Goal: Information Seeking & Learning: Learn about a topic

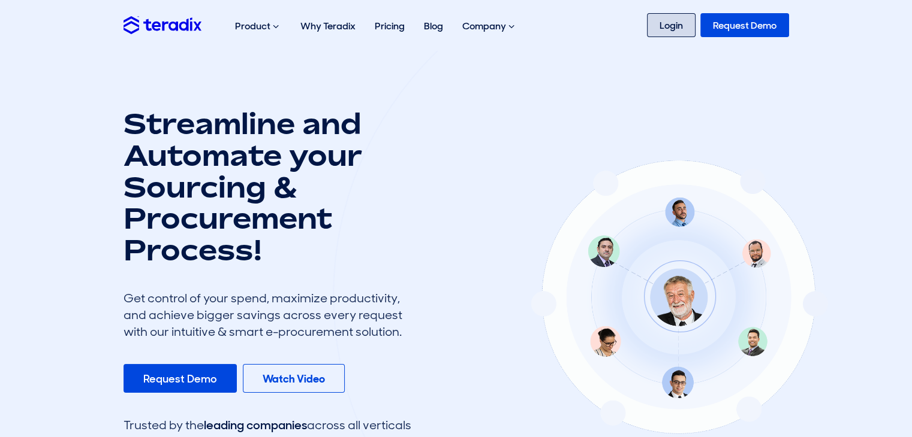
click at [654, 25] on link "Login" at bounding box center [671, 25] width 49 height 24
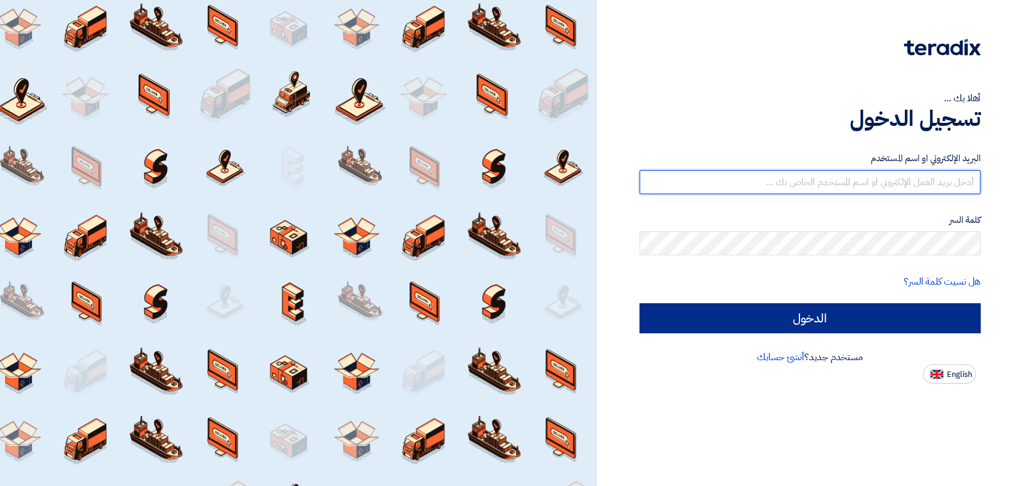
type input "[EMAIL_ADDRESS][DOMAIN_NAME]"
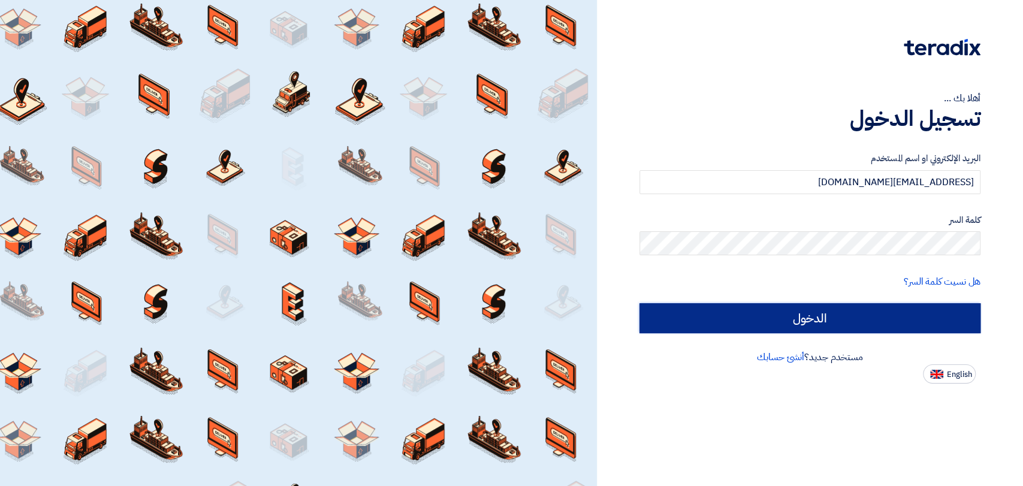
click at [813, 309] on input "الدخول" at bounding box center [809, 318] width 341 height 30
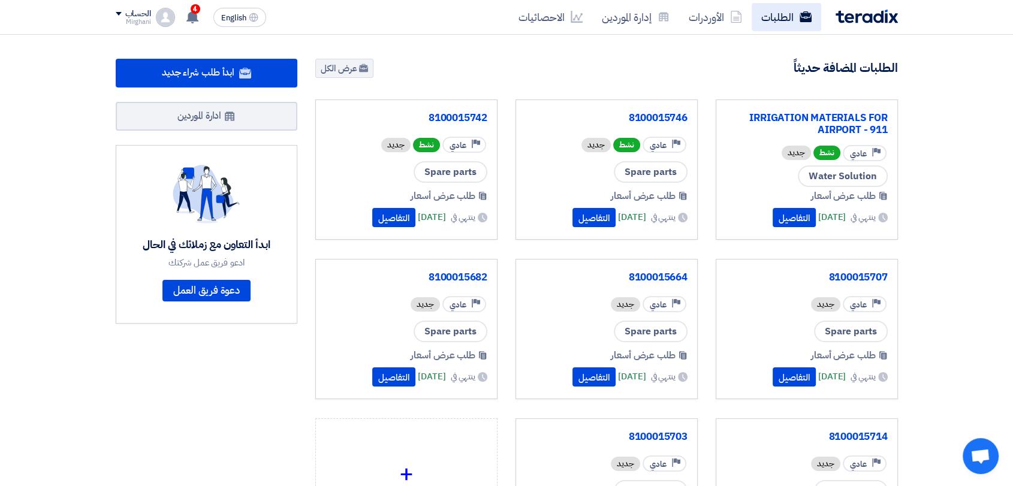
click at [762, 20] on link "الطلبات" at bounding box center [787, 17] width 70 height 28
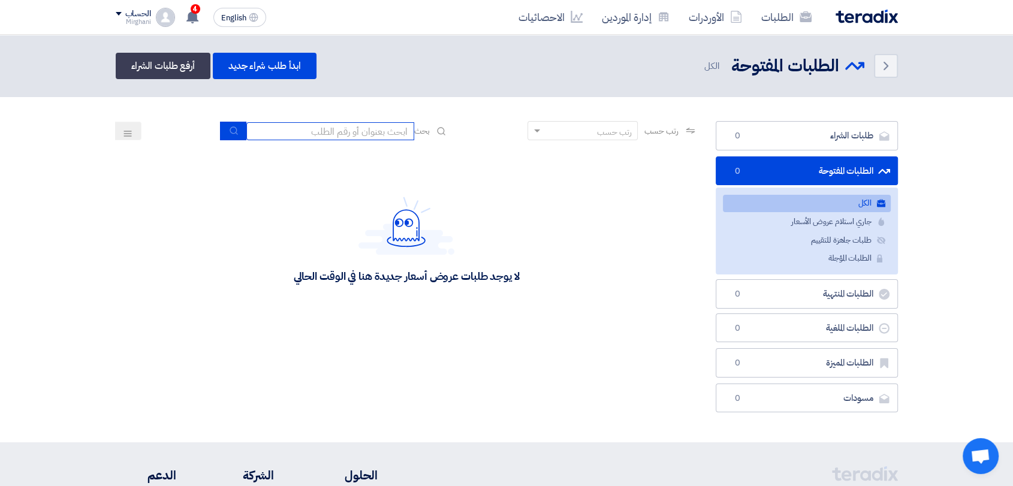
click at [355, 131] on input at bounding box center [330, 131] width 168 height 18
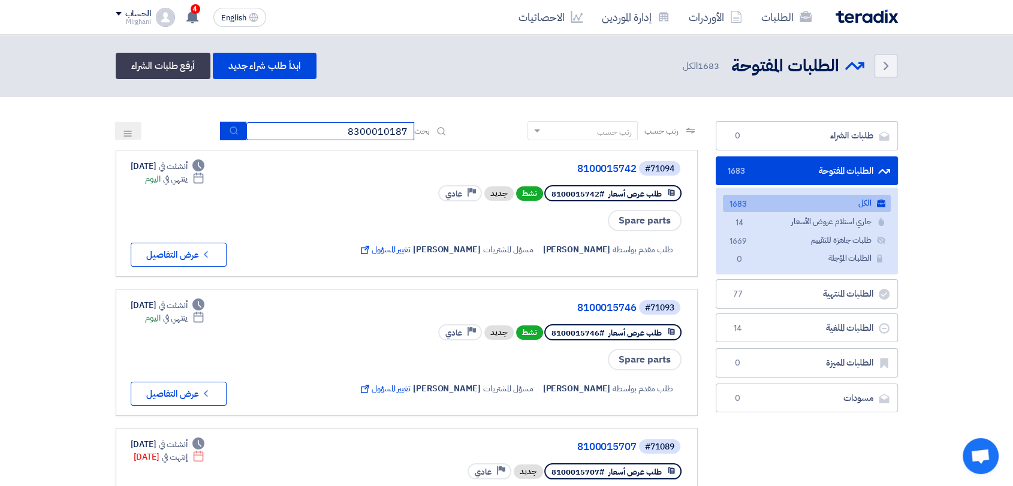
type input "8300010187"
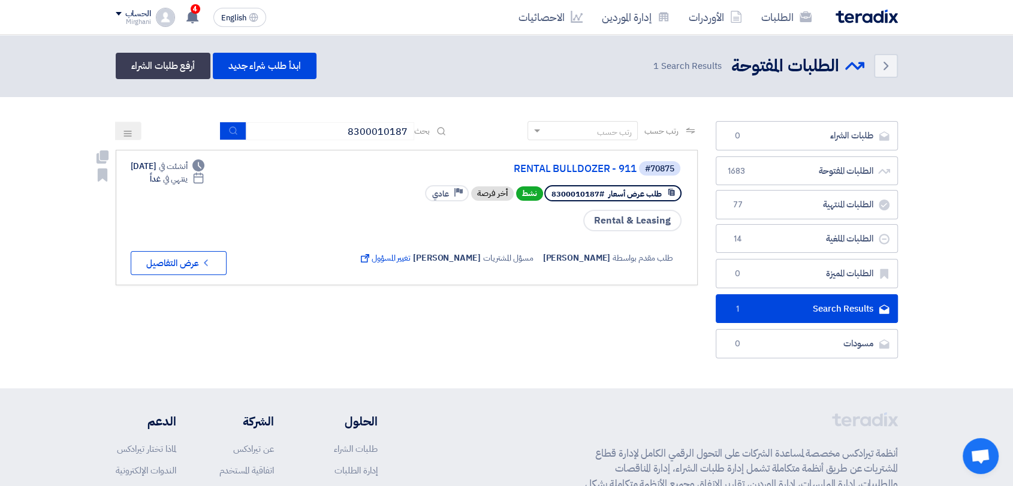
click at [587, 158] on link "#70875 RENTAL BULLDOZER - 911 طلب عرض أسعار #8300010187 نشط أخر فرصة Priority ع…" at bounding box center [407, 217] width 582 height 135
click at [582, 169] on link "RENTAL BULLDOZER - 911" at bounding box center [517, 169] width 240 height 11
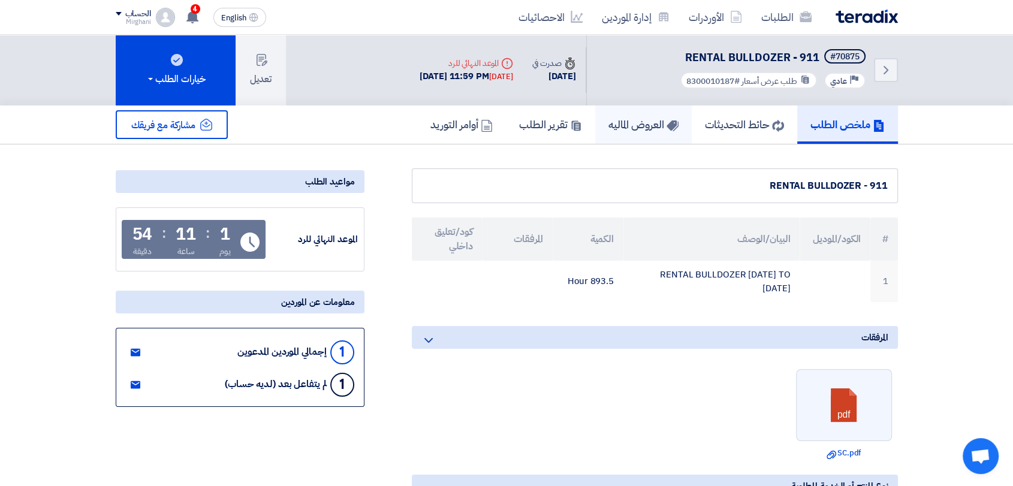
click at [645, 125] on h5 "العروض الماليه" at bounding box center [643, 124] width 70 height 14
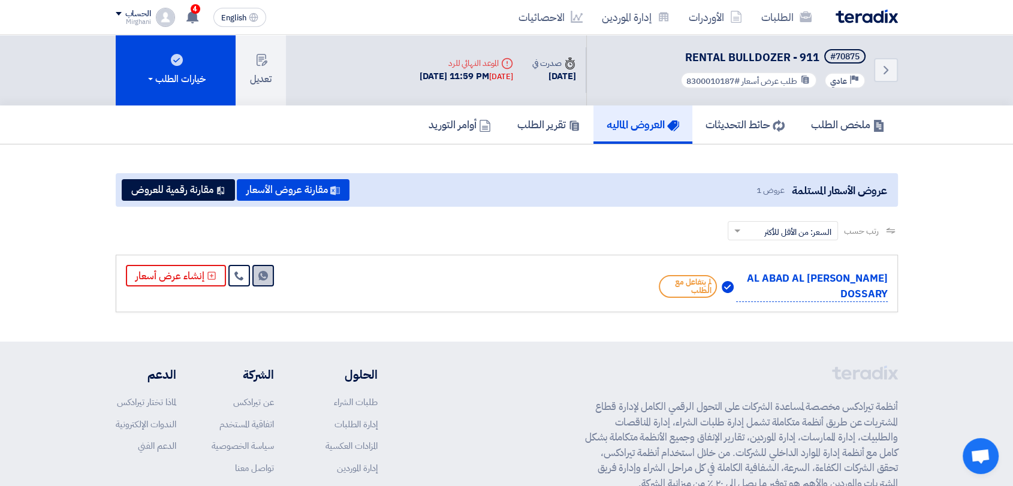
click at [261, 279] on link "Send Message" at bounding box center [263, 276] width 22 height 22
click at [834, 119] on h5 "ملخص الطلب" at bounding box center [848, 124] width 74 height 14
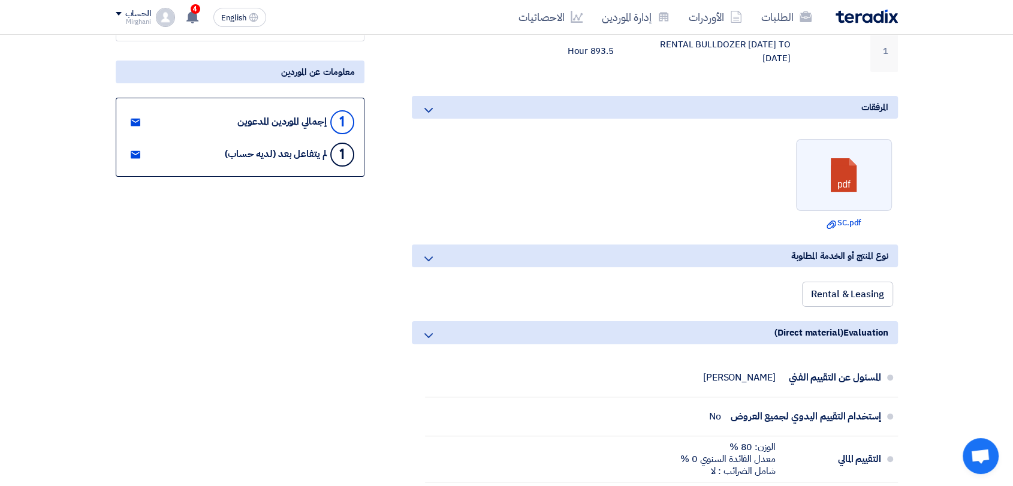
scroll to position [333, 0]
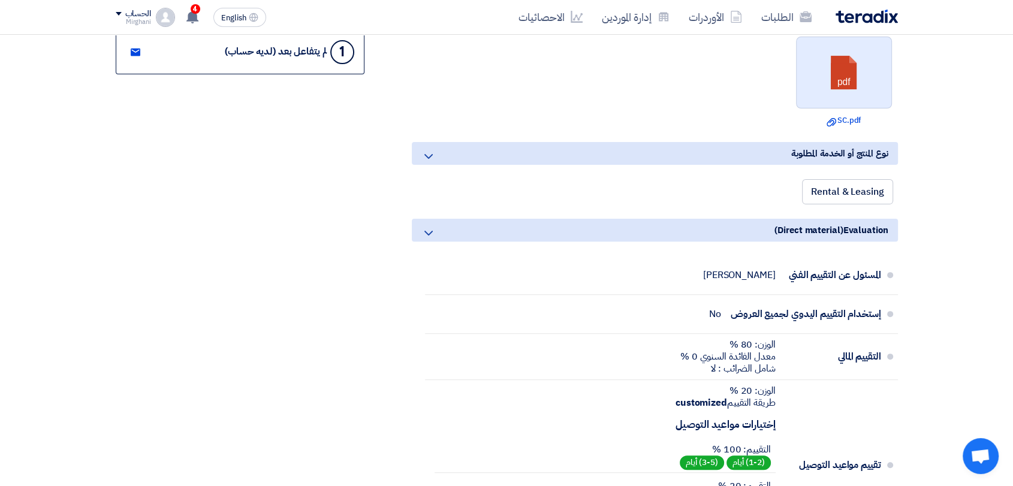
click at [843, 70] on link at bounding box center [844, 73] width 96 height 72
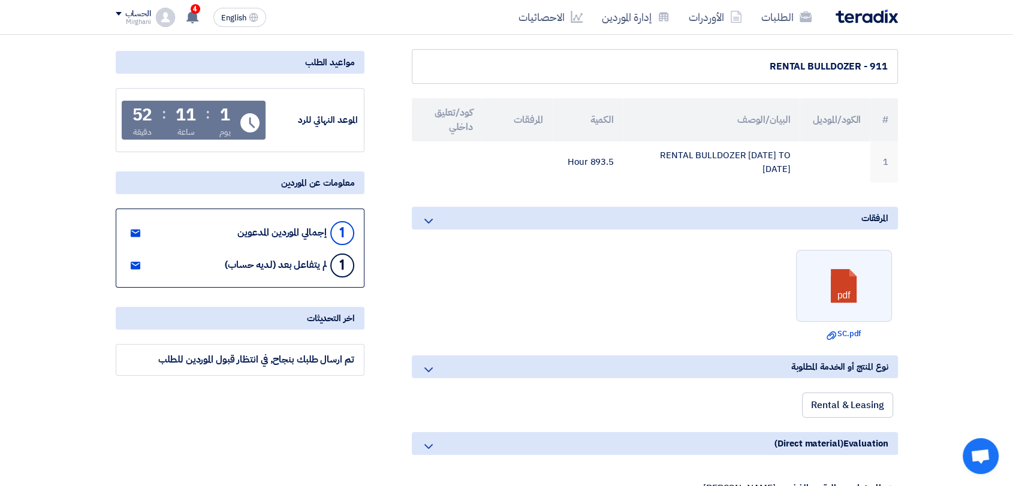
scroll to position [0, 0]
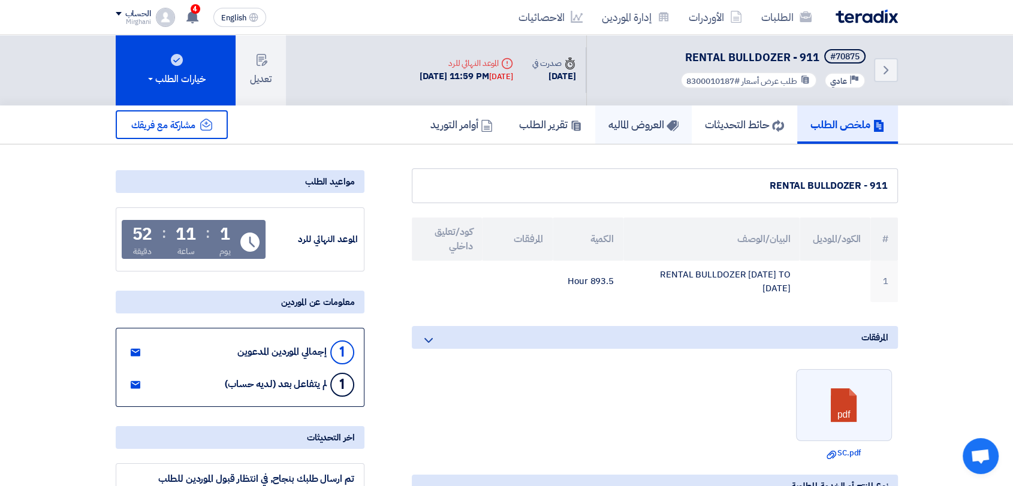
drag, startPoint x: 618, startPoint y: 135, endPoint x: 728, endPoint y: 94, distance: 116.4
click at [618, 135] on link "العروض الماليه" at bounding box center [643, 124] width 96 height 38
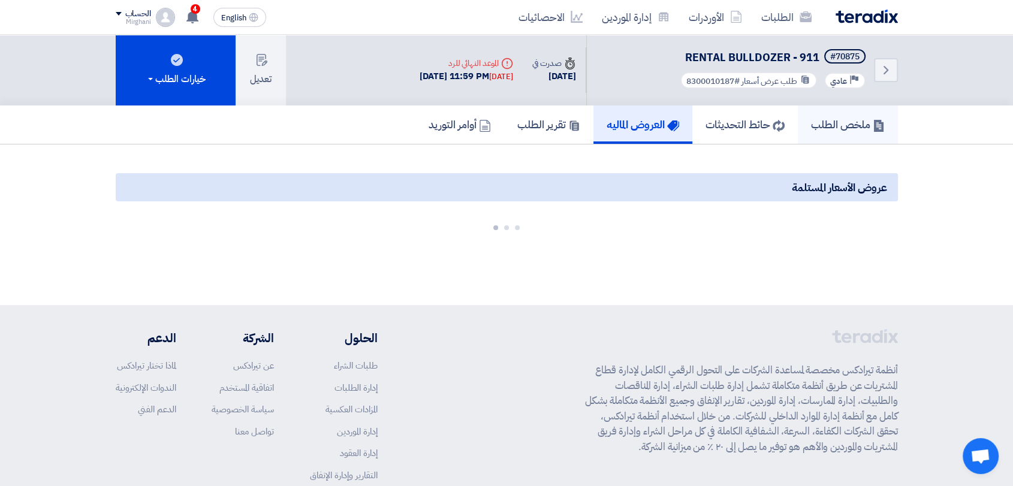
click at [845, 119] on h5 "ملخص الطلب" at bounding box center [848, 124] width 74 height 14
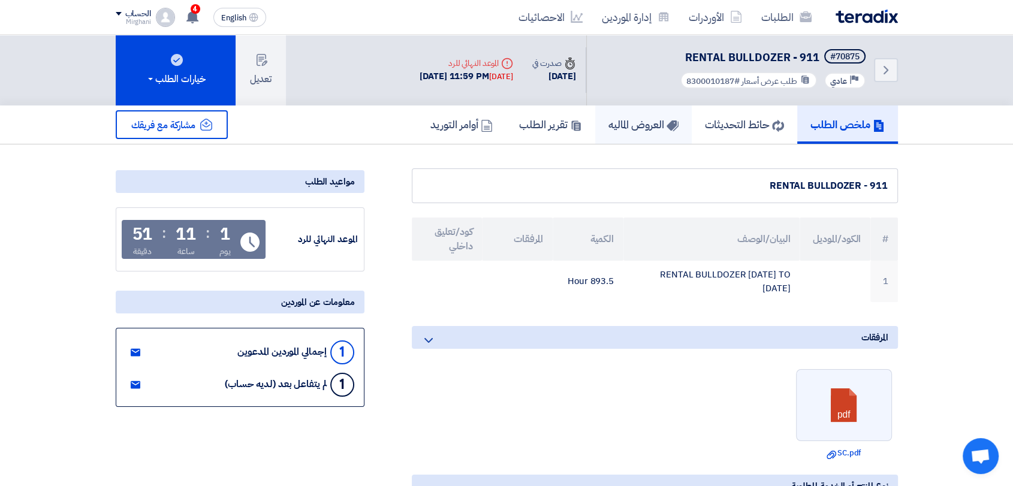
click at [651, 126] on h5 "العروض الماليه" at bounding box center [643, 124] width 70 height 14
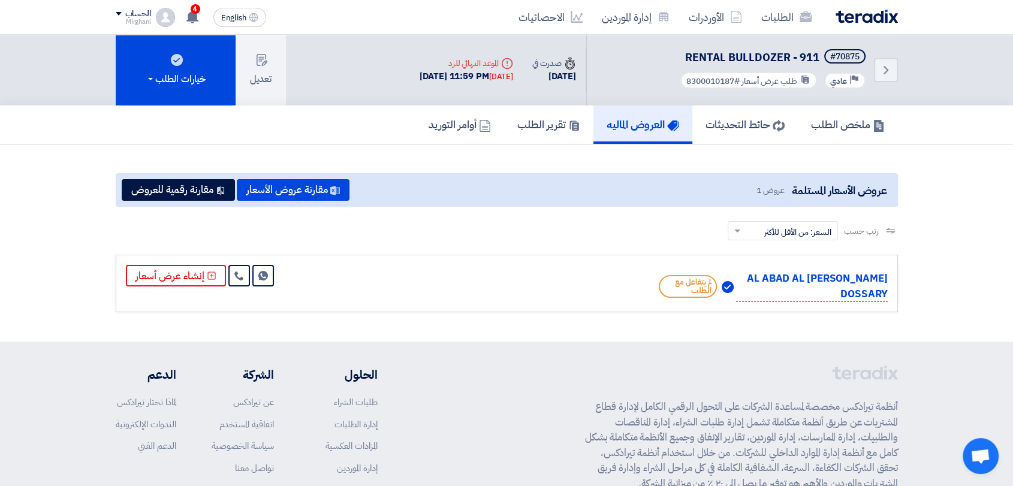
drag, startPoint x: 517, startPoint y: 210, endPoint x: 523, endPoint y: 203, distance: 9.4
click at [518, 207] on app-buyer-offers "عروض الأسعار المستلمة عروض 1 مقارنة عروض الأسعار مقارنة رقمية للعروض رتب حسب رت…" at bounding box center [507, 245] width 782 height 144
click at [854, 112] on link "ملخص الطلب" at bounding box center [848, 124] width 100 height 38
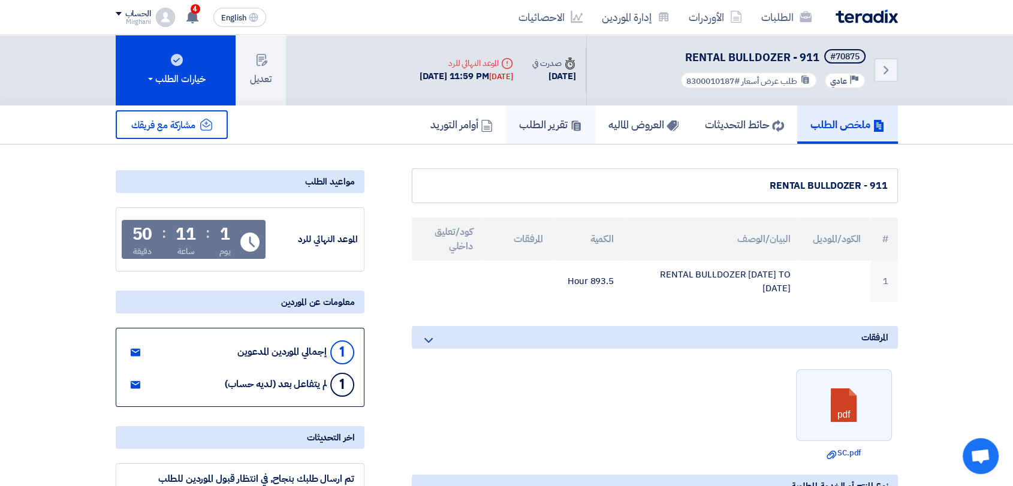
click at [575, 121] on link "تقرير الطلب" at bounding box center [550, 124] width 89 height 38
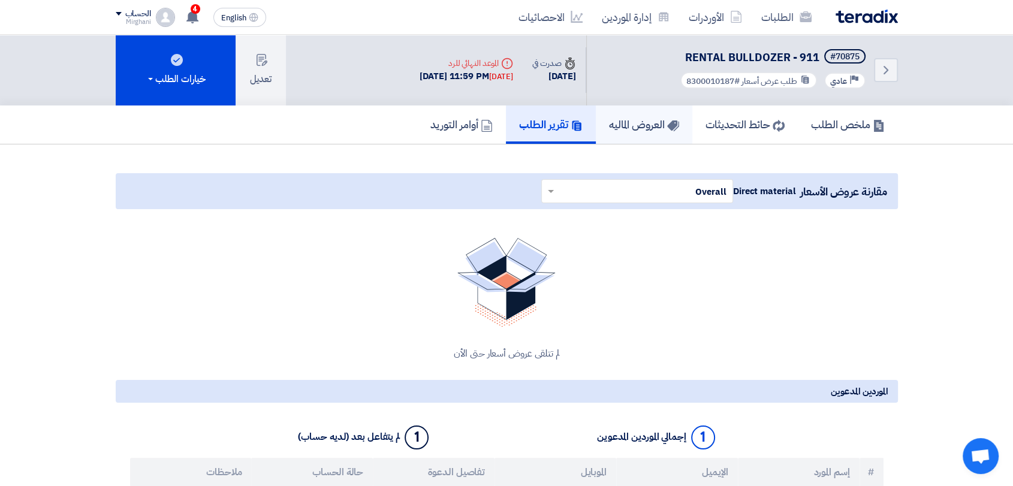
click at [642, 120] on h5 "العروض الماليه" at bounding box center [644, 124] width 70 height 14
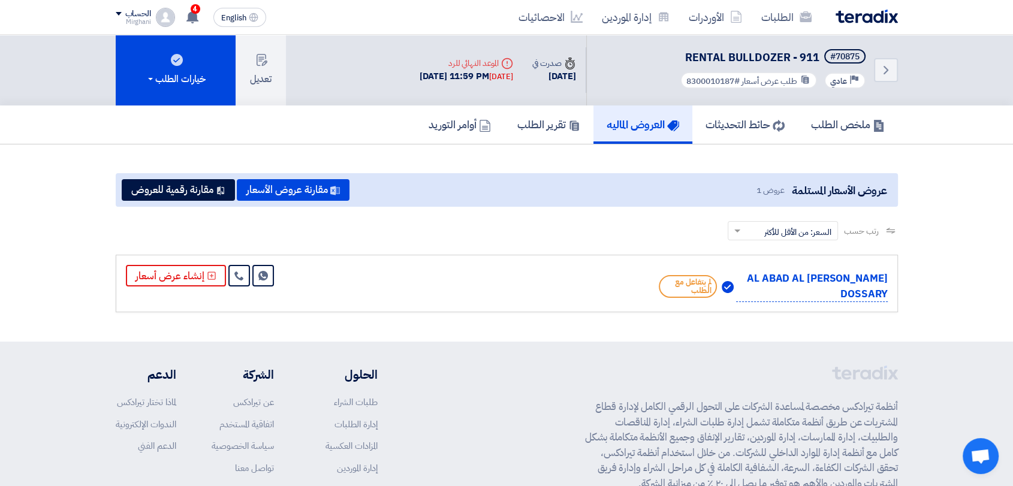
click at [835, 282] on p "[PERSON_NAME] AL ABAD AL DOSSARY" at bounding box center [811, 286] width 151 height 31
click at [814, 111] on link "ملخص الطلب" at bounding box center [848, 124] width 100 height 38
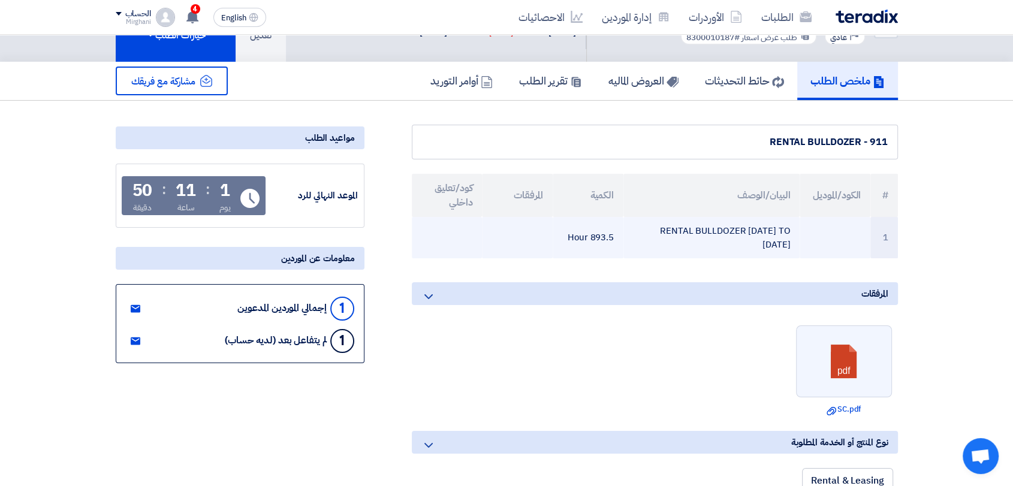
scroll to position [67, 0]
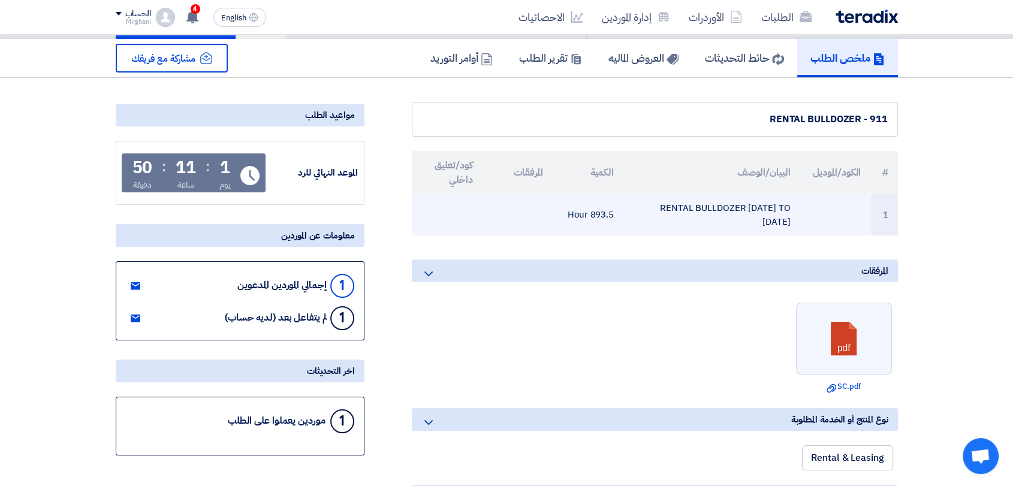
drag, startPoint x: 568, startPoint y: 214, endPoint x: 612, endPoint y: 211, distance: 45.0
click at [612, 211] on td "893.5 Hour" at bounding box center [588, 214] width 71 height 41
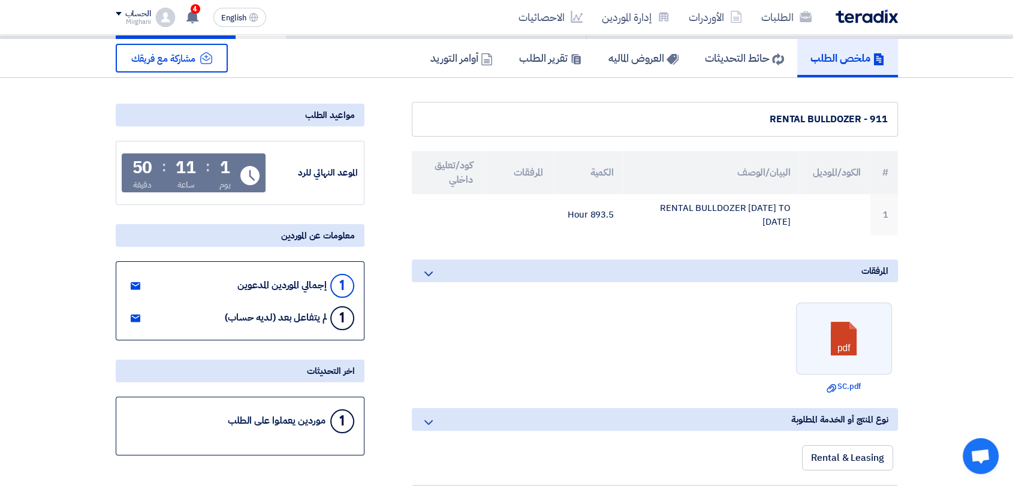
copy td "893.5 Hour"
click at [651, 63] on h5 "العروض الماليه 1" at bounding box center [643, 58] width 70 height 14
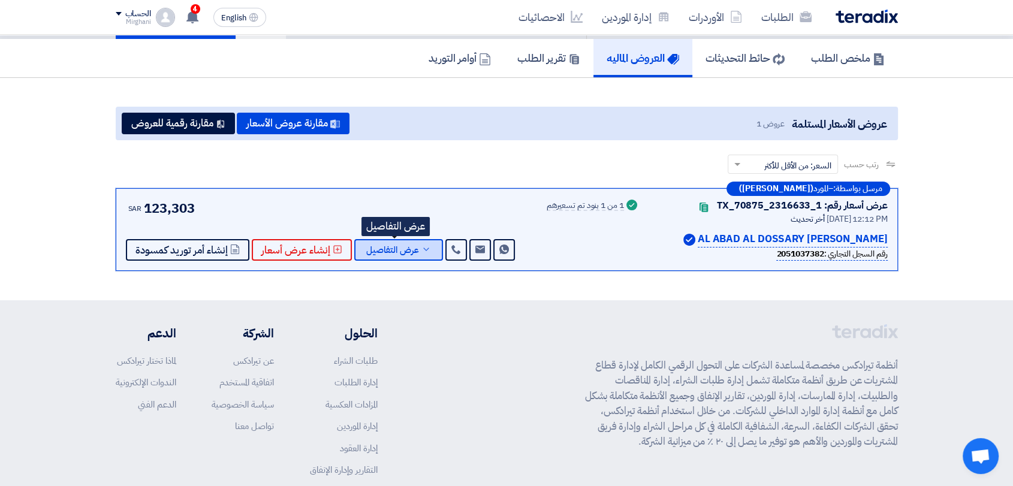
click at [366, 253] on span "عرض التفاصيل" at bounding box center [392, 250] width 53 height 9
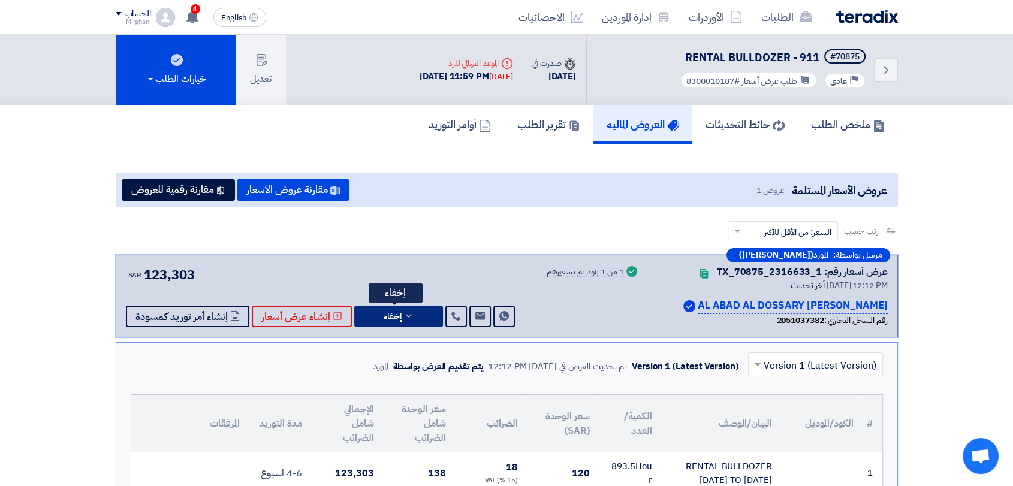
click at [414, 315] on button "إخفاء" at bounding box center [398, 317] width 89 height 22
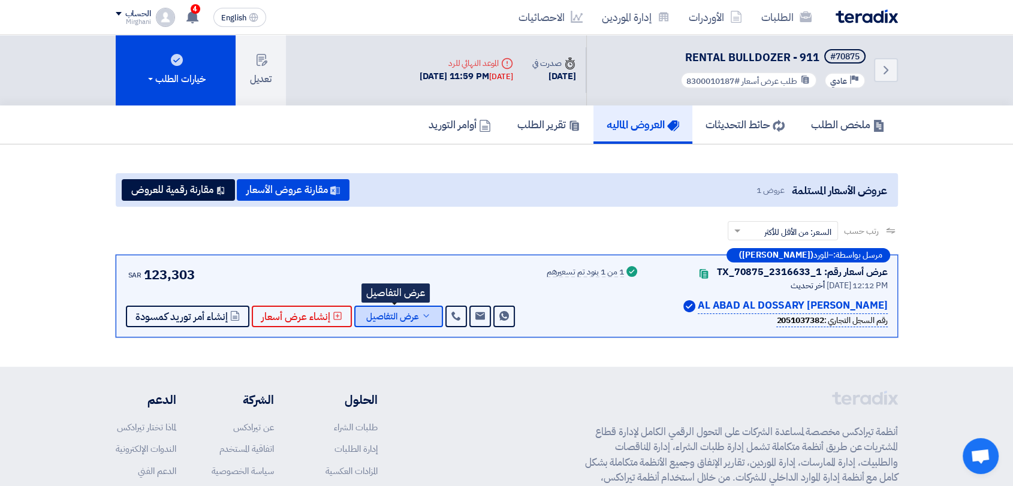
click at [412, 319] on span "عرض التفاصيل" at bounding box center [392, 316] width 53 height 9
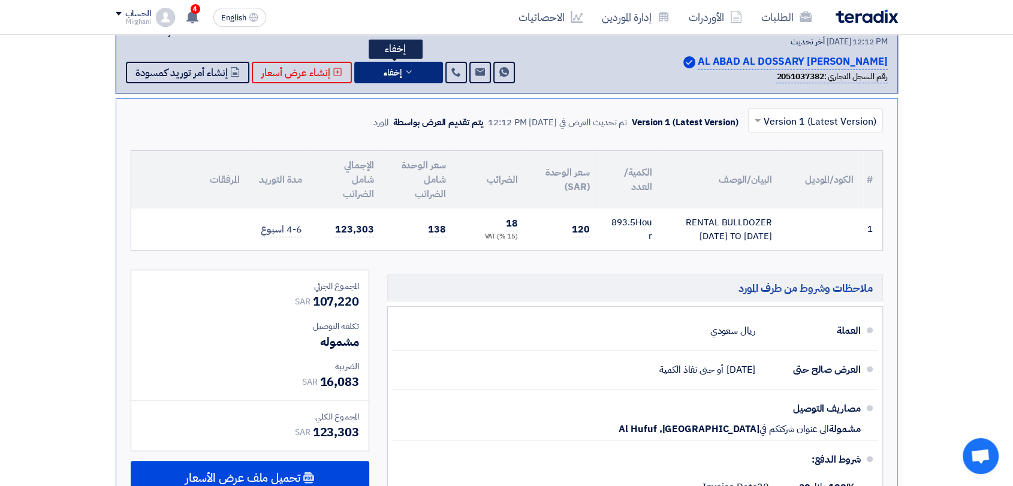
scroll to position [266, 0]
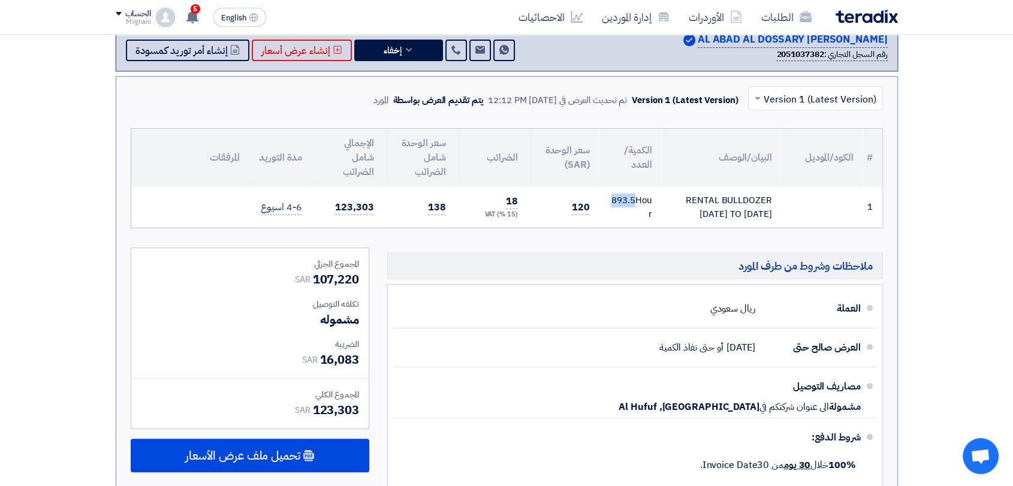
drag, startPoint x: 629, startPoint y: 203, endPoint x: 656, endPoint y: 203, distance: 26.4
click at [656, 203] on td "893.5 Hour" at bounding box center [630, 206] width 62 height 41
drag, startPoint x: 338, startPoint y: 192, endPoint x: 382, endPoint y: 209, distance: 47.4
click at [382, 209] on td "123,303" at bounding box center [348, 206] width 72 height 41
click at [388, 227] on div "× Version 1 (Latest Version) Version 1 (Latest Version) تم تحديث العرض في [DATE…" at bounding box center [507, 290] width 782 height 429
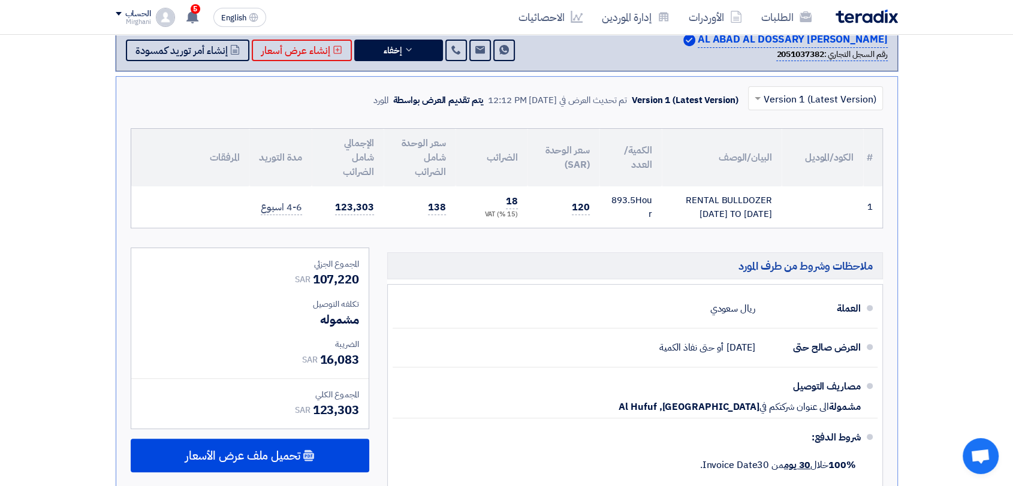
click at [388, 228] on div "× Version 1 (Latest Version) Version 1 (Latest Version) تم تحديث العرض في [DATE…" at bounding box center [507, 290] width 782 height 429
click at [179, 155] on th "المرفقات" at bounding box center [190, 158] width 118 height 58
click at [101, 156] on section "عروض الأسعار المستلمة عروض 1 مقارنة عروض الأسعار مقارنة رقمية للعروض رتب حسب رت…" at bounding box center [506, 203] width 1013 height 651
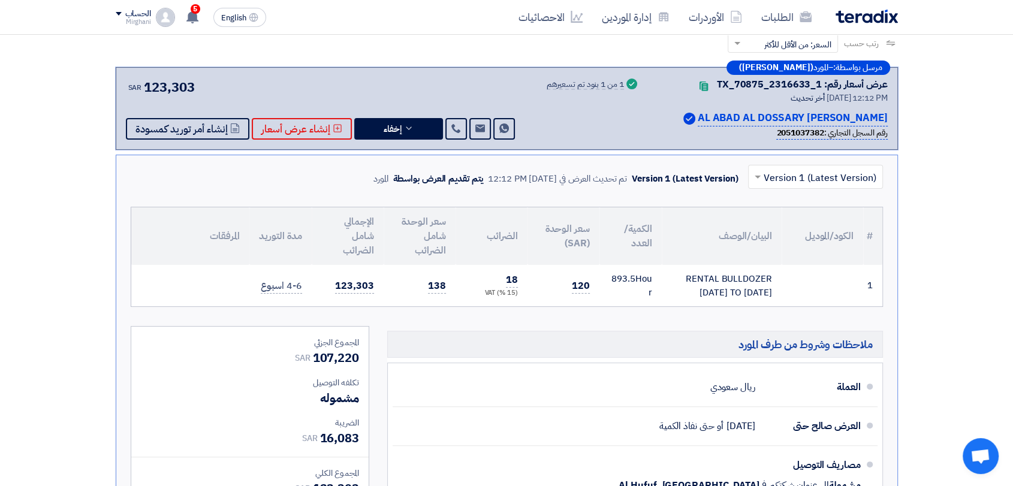
scroll to position [583, 0]
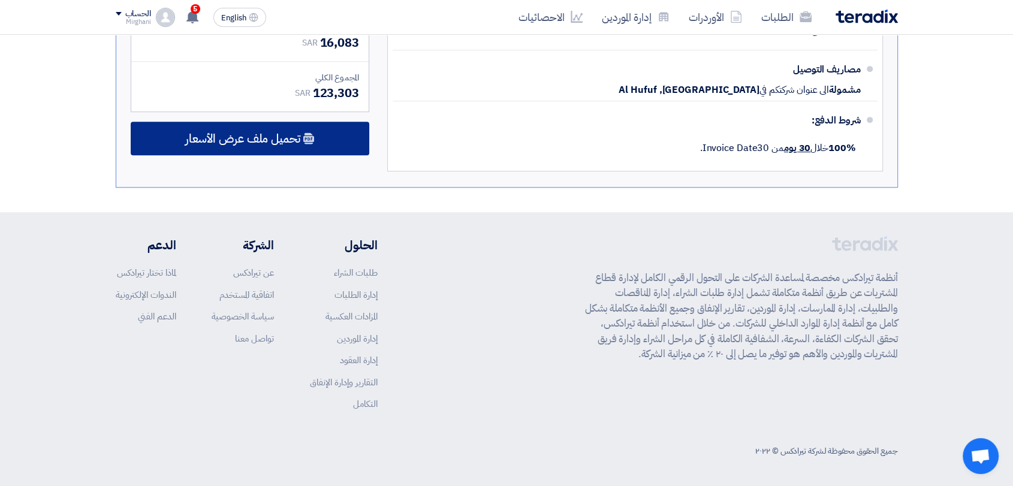
click at [297, 134] on span "تحميل ملف عرض الأسعار" at bounding box center [242, 138] width 115 height 11
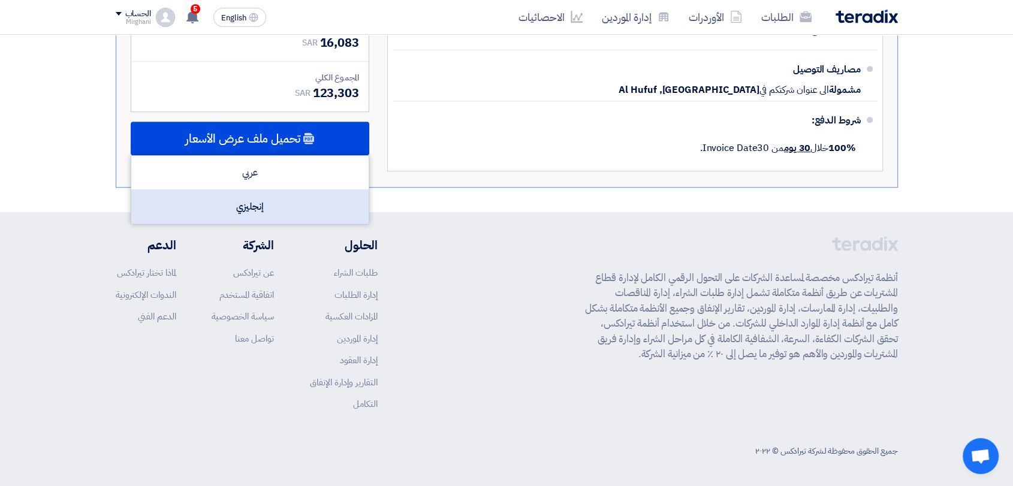
click at [300, 206] on div "إنجليزي" at bounding box center [249, 207] width 237 height 34
